Goal: Task Accomplishment & Management: Use online tool/utility

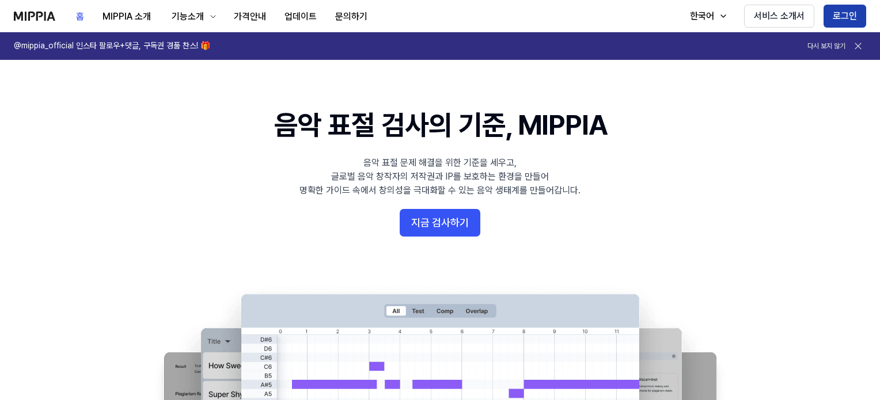
click at [846, 12] on button "로그인" at bounding box center [845, 16] width 43 height 23
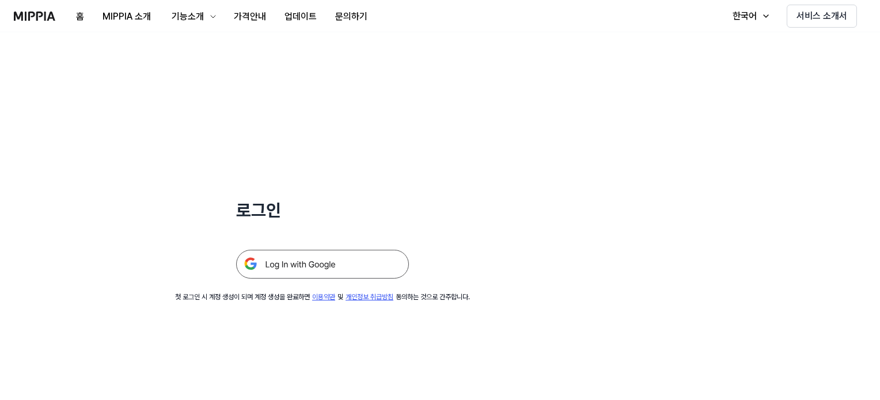
click at [277, 266] on img at bounding box center [322, 264] width 173 height 29
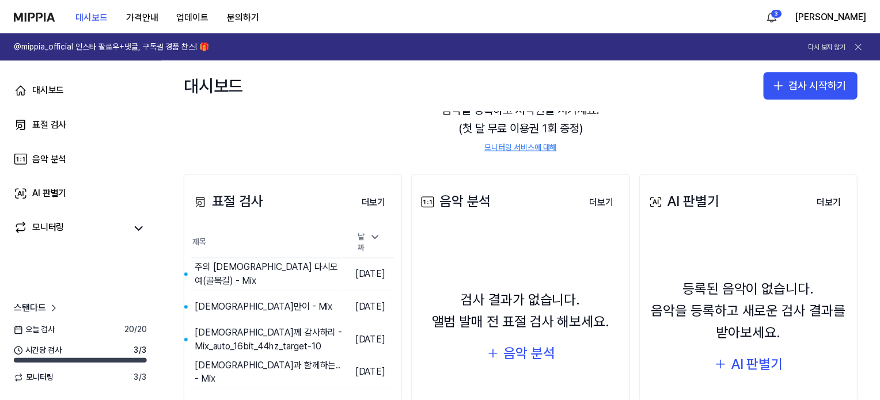
scroll to position [115, 0]
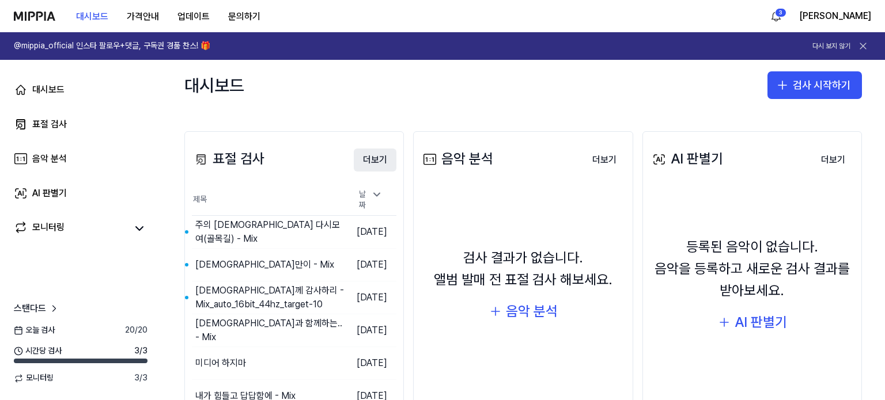
click at [378, 163] on button "더보기" at bounding box center [375, 160] width 43 height 23
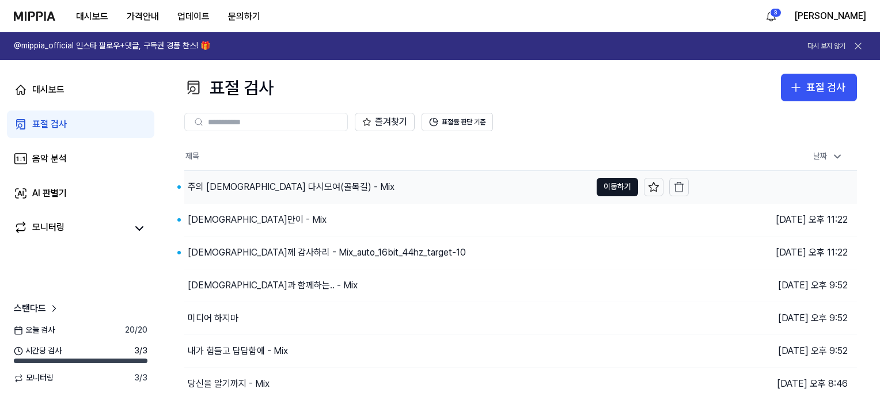
click at [265, 191] on div "주의 [DEMOGRAPHIC_DATA] 다시모여(골목길) - Mix" at bounding box center [291, 187] width 207 height 14
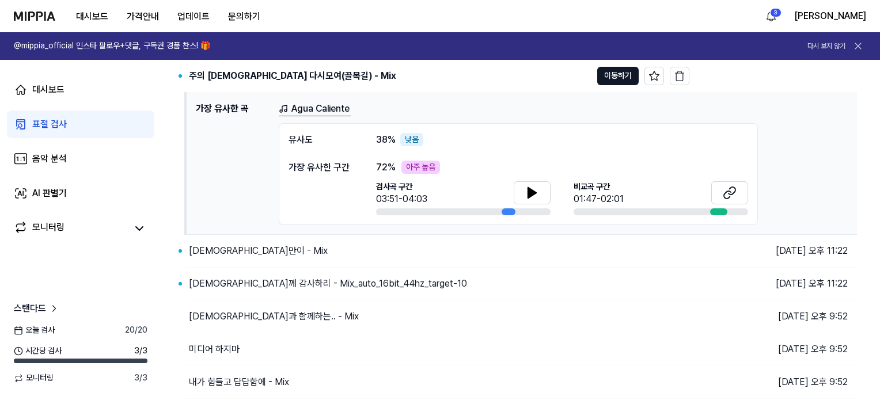
scroll to position [115, 0]
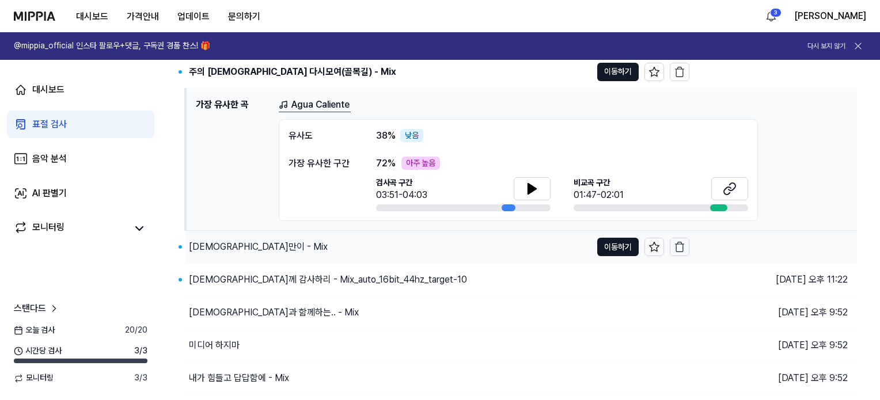
click at [237, 245] on div "[DEMOGRAPHIC_DATA]만이 - Mix" at bounding box center [258, 247] width 139 height 14
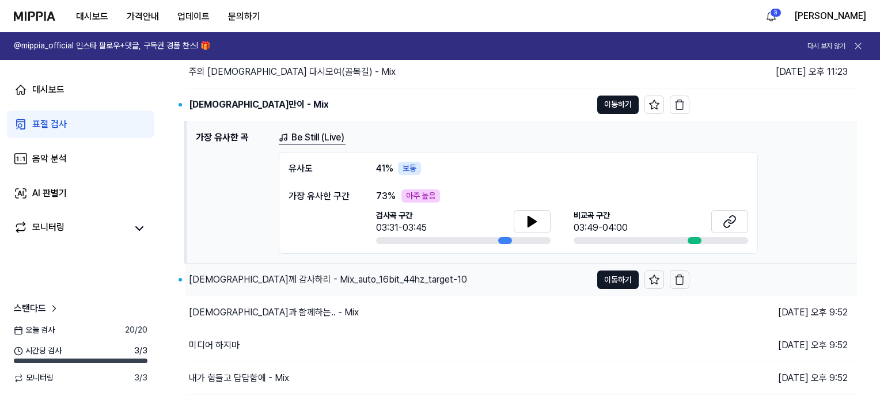
click at [288, 276] on div "[DEMOGRAPHIC_DATA]께 감사하리 - Mix_auto_16bit_44hz_target-10" at bounding box center [328, 280] width 278 height 14
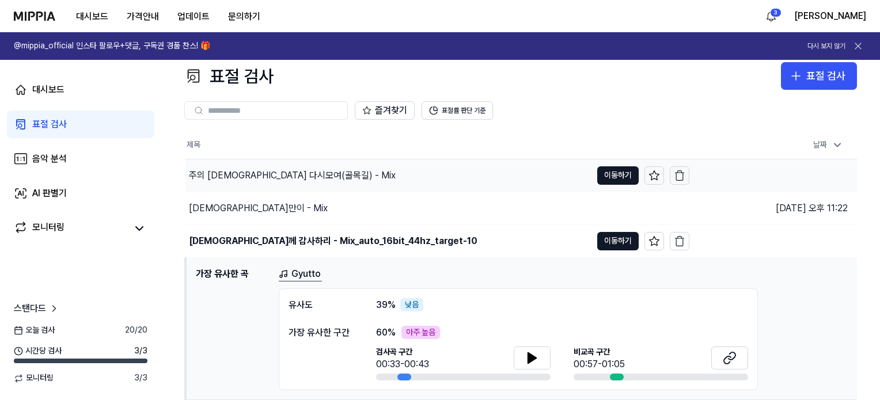
scroll to position [0, 0]
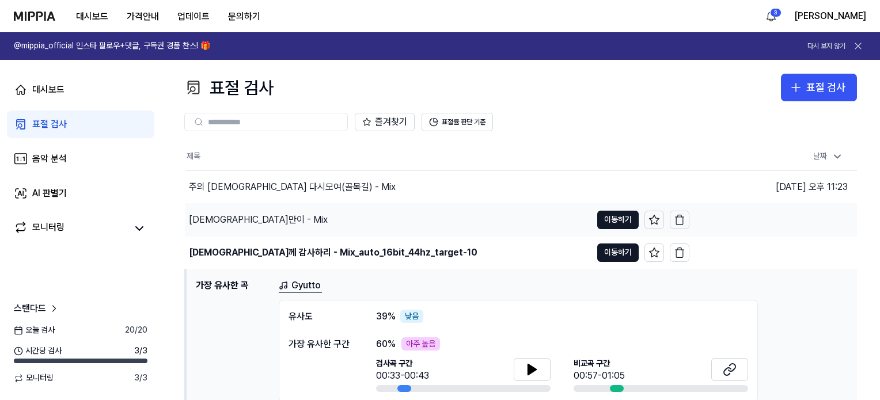
click at [265, 217] on div "[DEMOGRAPHIC_DATA]만이 - Mix" at bounding box center [389, 220] width 406 height 32
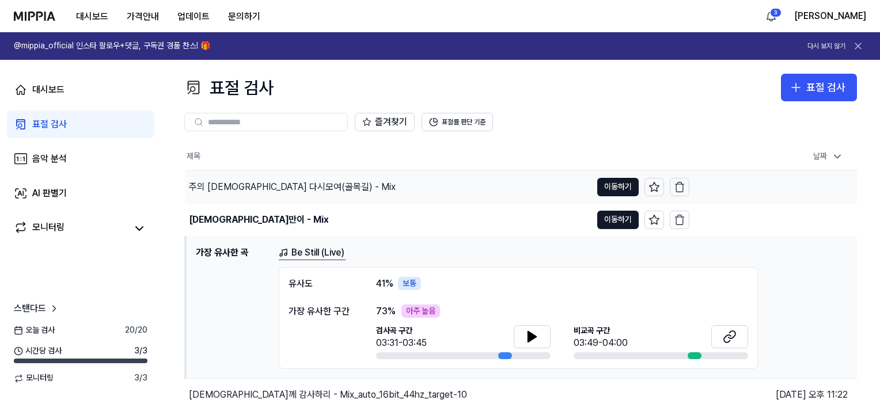
click at [331, 194] on div "주의 [DEMOGRAPHIC_DATA] 다시모여(골목길) - Mix" at bounding box center [389, 187] width 406 height 32
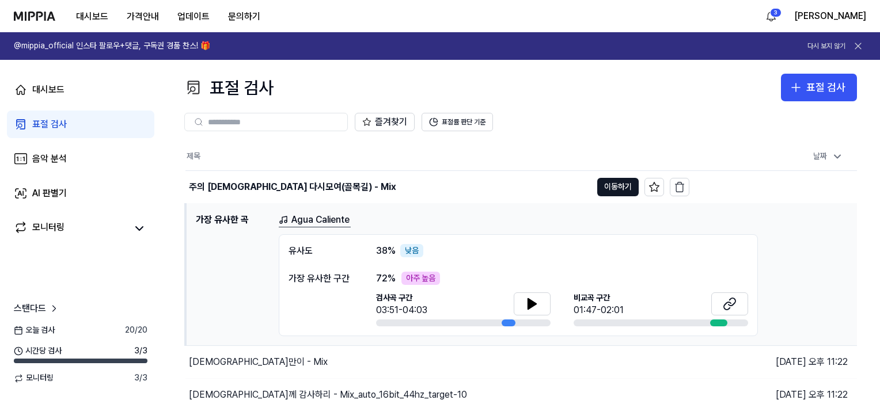
click at [307, 144] on th "제목" at bounding box center [438, 157] width 504 height 28
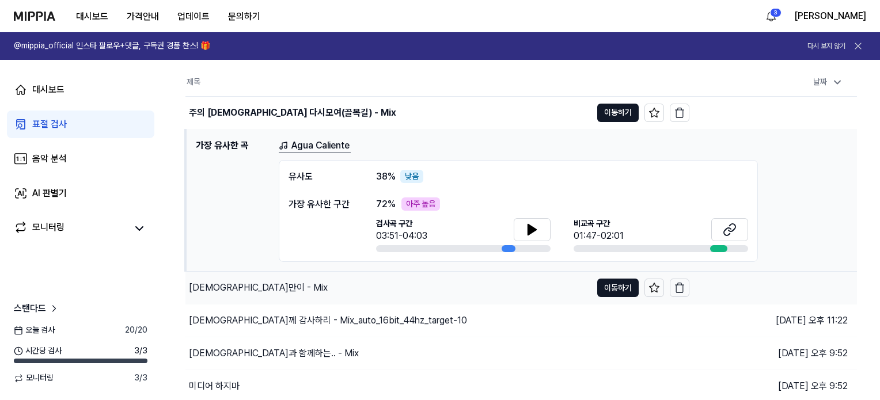
scroll to position [173, 0]
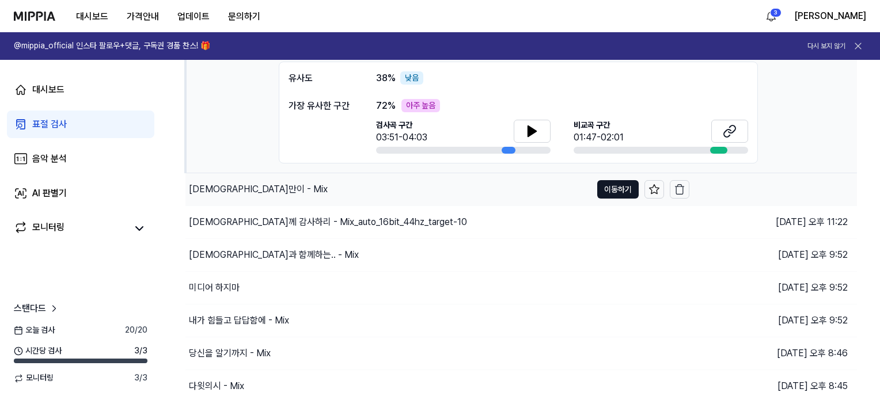
click at [274, 197] on div "[DEMOGRAPHIC_DATA]만이 - Mix" at bounding box center [389, 189] width 406 height 32
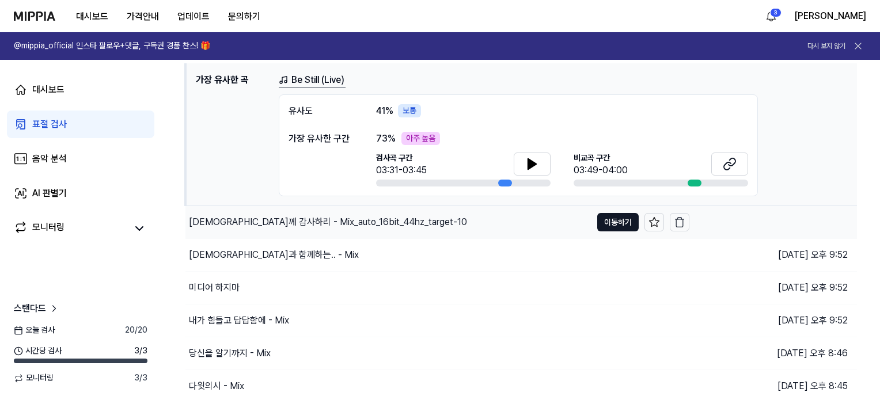
click at [335, 229] on div "[DEMOGRAPHIC_DATA]께 감사하리 - Mix_auto_16bit_44hz_target-10" at bounding box center [389, 222] width 406 height 32
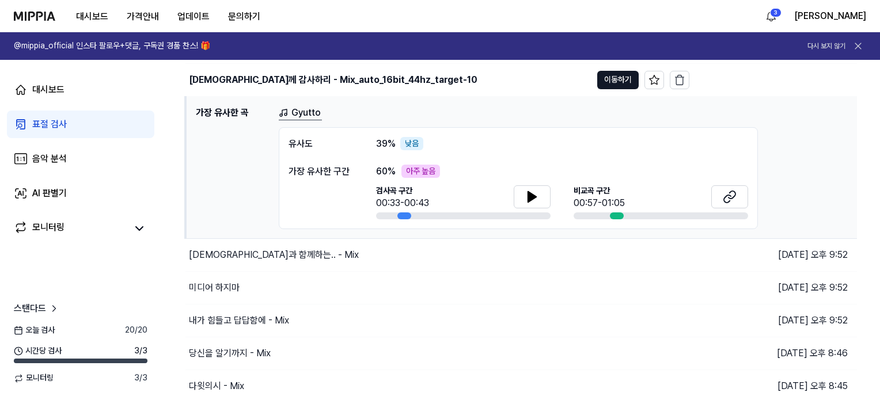
scroll to position [0, 0]
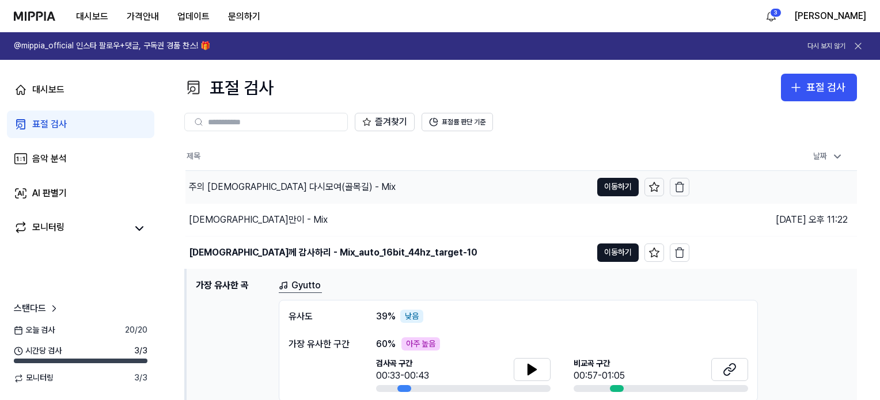
click at [401, 188] on div "주의 [DEMOGRAPHIC_DATA] 다시모여(골목길) - Mix" at bounding box center [389, 187] width 406 height 32
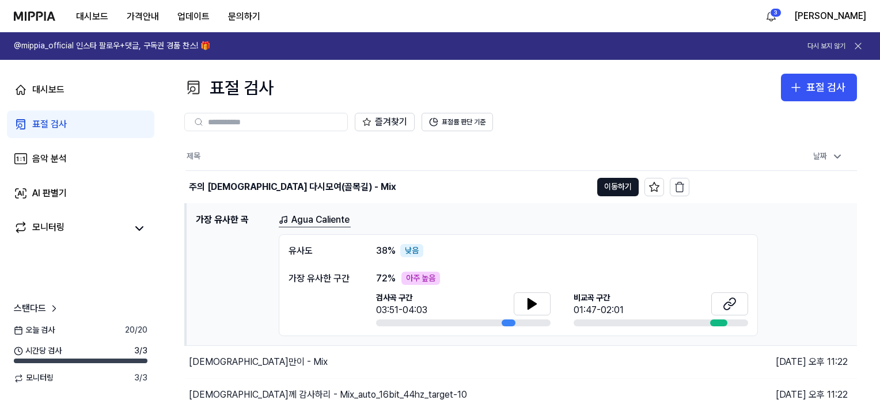
click at [516, 145] on th "제목" at bounding box center [438, 157] width 504 height 28
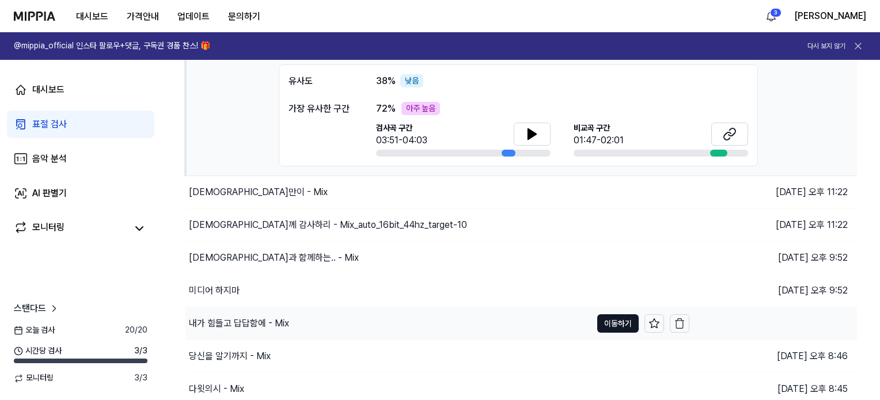
scroll to position [173, 0]
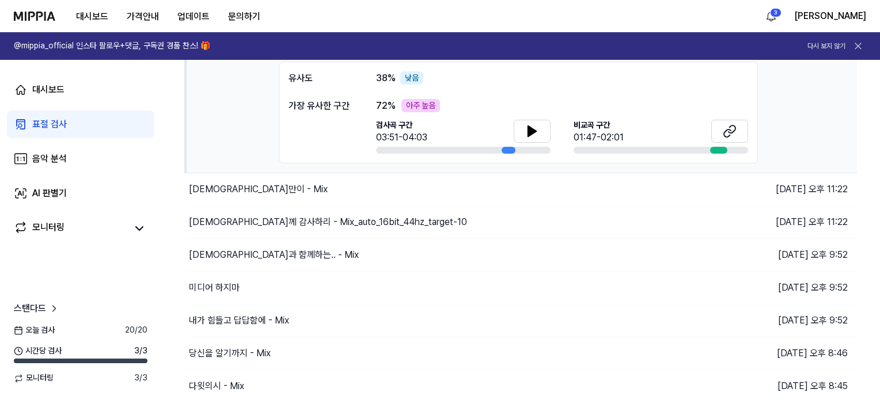
click at [164, 228] on html "대시보드 가격안내 업데이트 문의하기 3 강석진 @mippia_official 인스타 팔로우+댓글, 구독권 경품 찬스! 🎁 다시 보지 않기 대시…" at bounding box center [440, 27] width 880 height 400
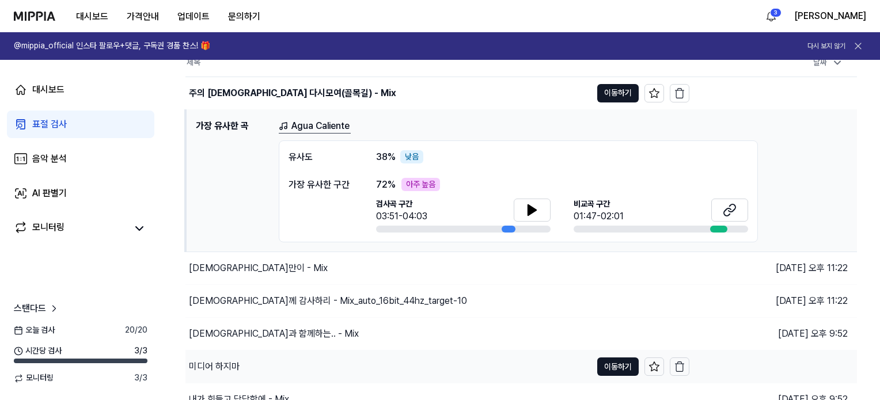
scroll to position [0, 0]
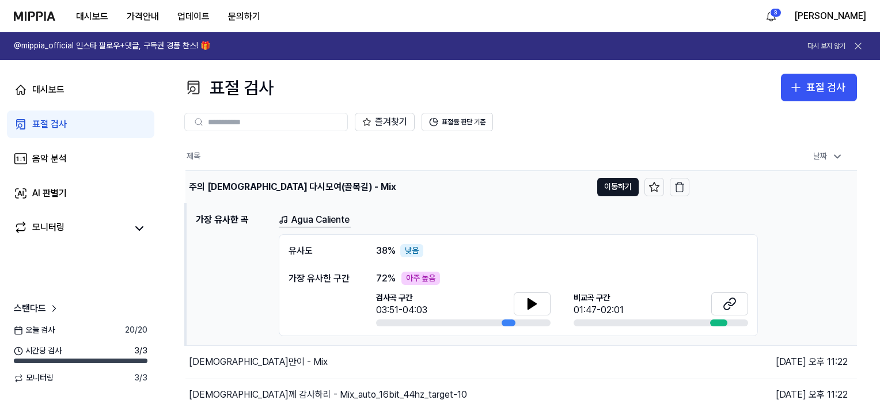
click at [217, 186] on div "주의 [DEMOGRAPHIC_DATA] 다시모여(골목길) - Mix" at bounding box center [292, 187] width 207 height 14
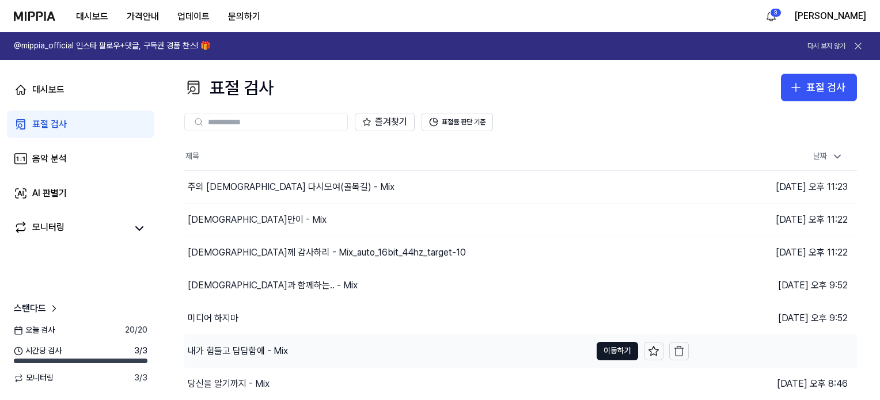
click at [216, 345] on div "내가 힘들고 답답함에 - Mix" at bounding box center [238, 352] width 100 height 14
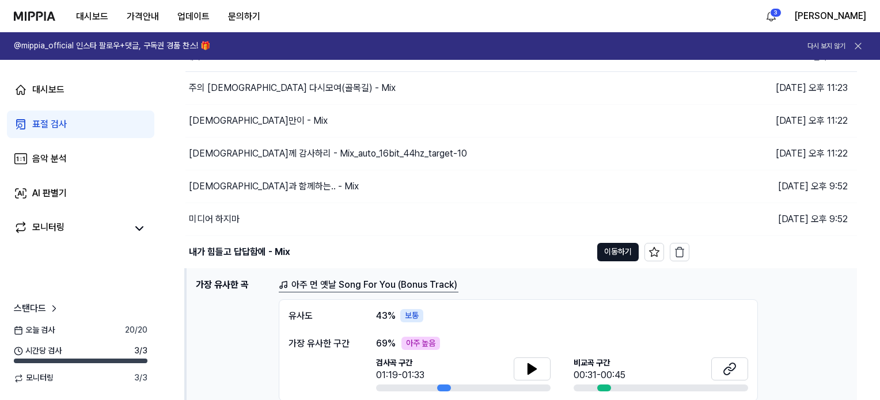
scroll to position [115, 0]
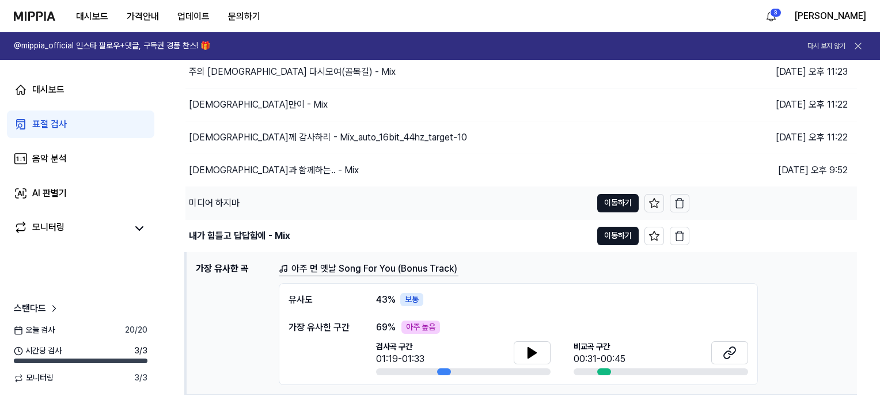
click at [210, 204] on div "미디어 하지마" at bounding box center [214, 203] width 51 height 14
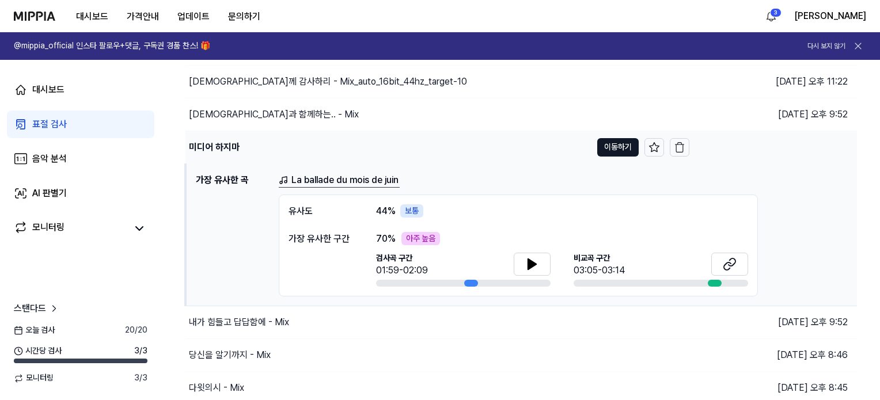
scroll to position [173, 0]
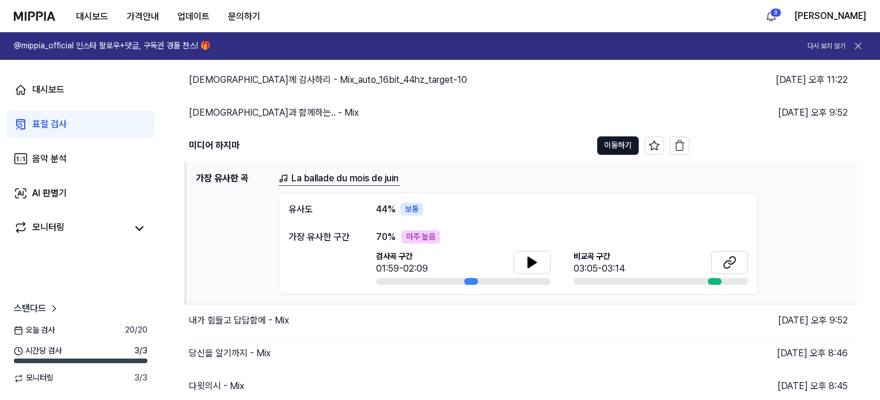
click at [157, 79] on div "대시보드 표절 검사 음악 분석 AI 판별기 모니터링" at bounding box center [80, 159] width 161 height 198
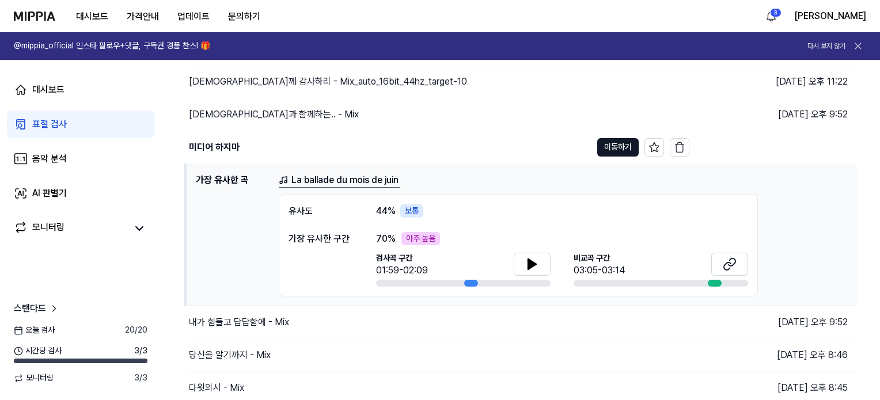
scroll to position [0, 0]
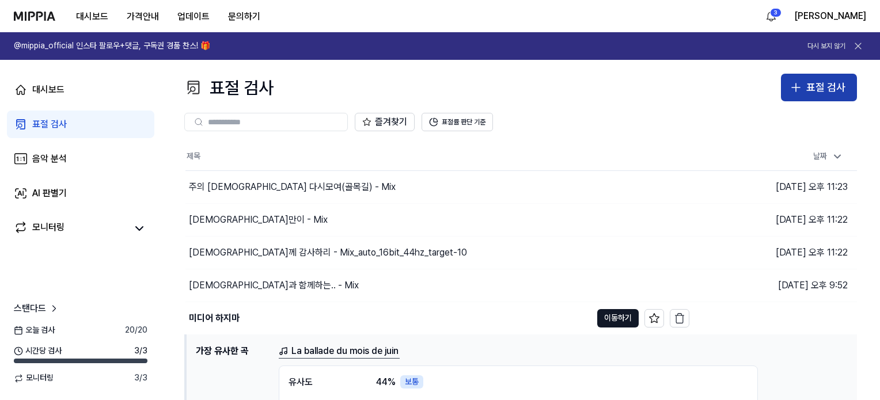
click at [832, 85] on div "표절 검사" at bounding box center [826, 88] width 39 height 17
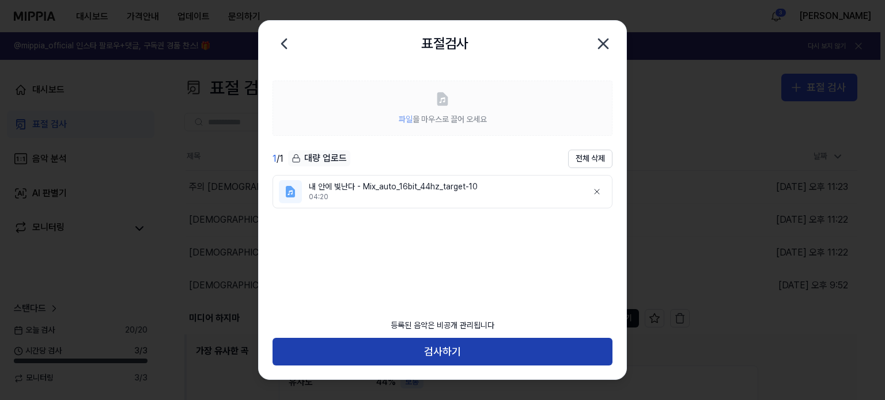
click at [449, 357] on button "검사하기" at bounding box center [443, 352] width 340 height 28
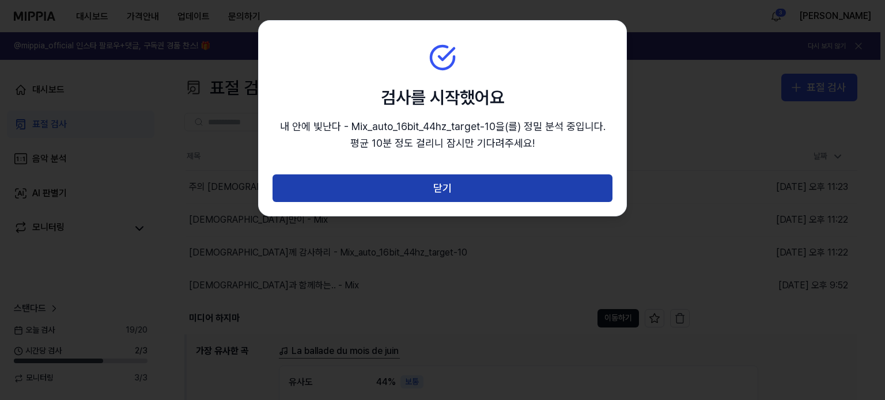
click at [528, 182] on button "닫기" at bounding box center [443, 189] width 340 height 28
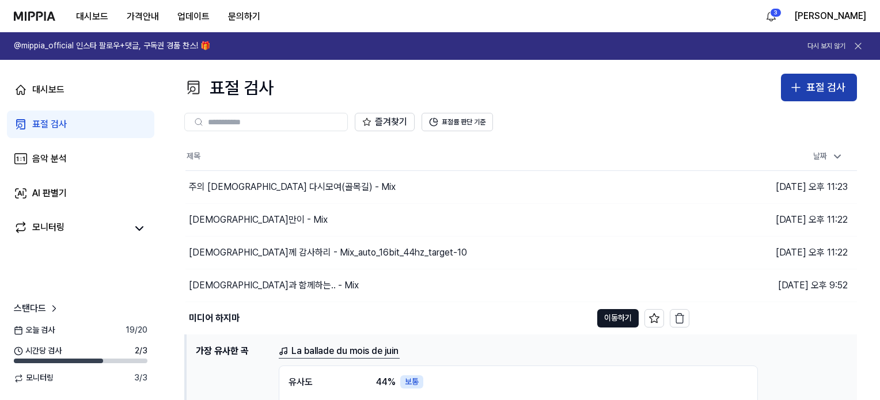
click at [819, 81] on div "표절 검사" at bounding box center [826, 88] width 39 height 17
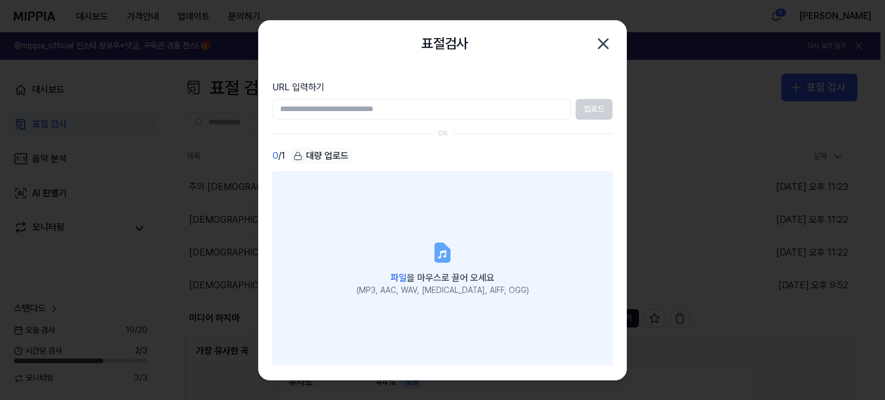
click at [473, 282] on span "파일 을 마우스로 끌어 오세요" at bounding box center [443, 278] width 104 height 11
click at [0, 0] on input "파일 을 마우스로 끌어 오세요 (MP3, AAC, WAV, [MEDICAL_DATA], AIFF, OGG)" at bounding box center [0, 0] width 0 height 0
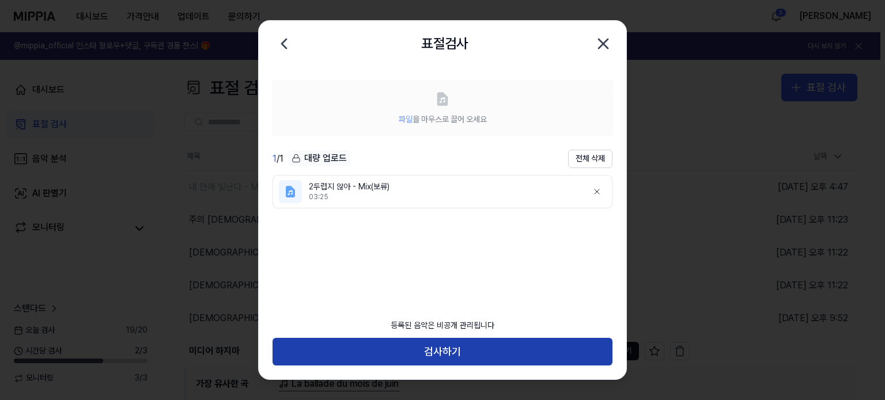
click at [436, 353] on button "검사하기" at bounding box center [443, 352] width 340 height 28
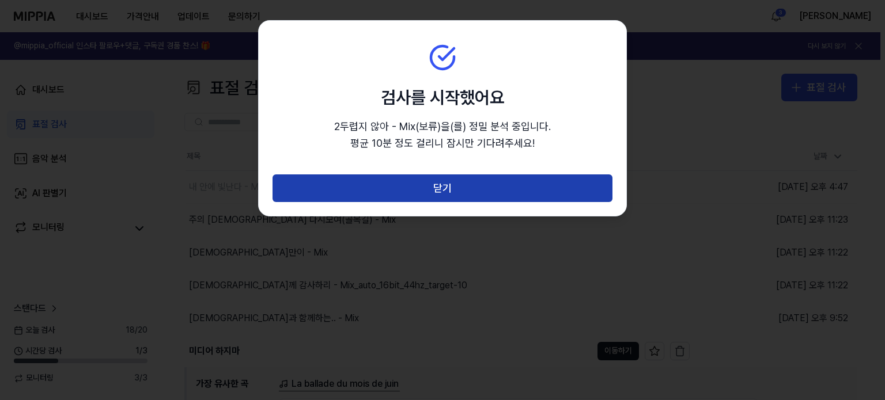
click at [531, 198] on button "닫기" at bounding box center [443, 189] width 340 height 28
